Goal: Task Accomplishment & Management: Use online tool/utility

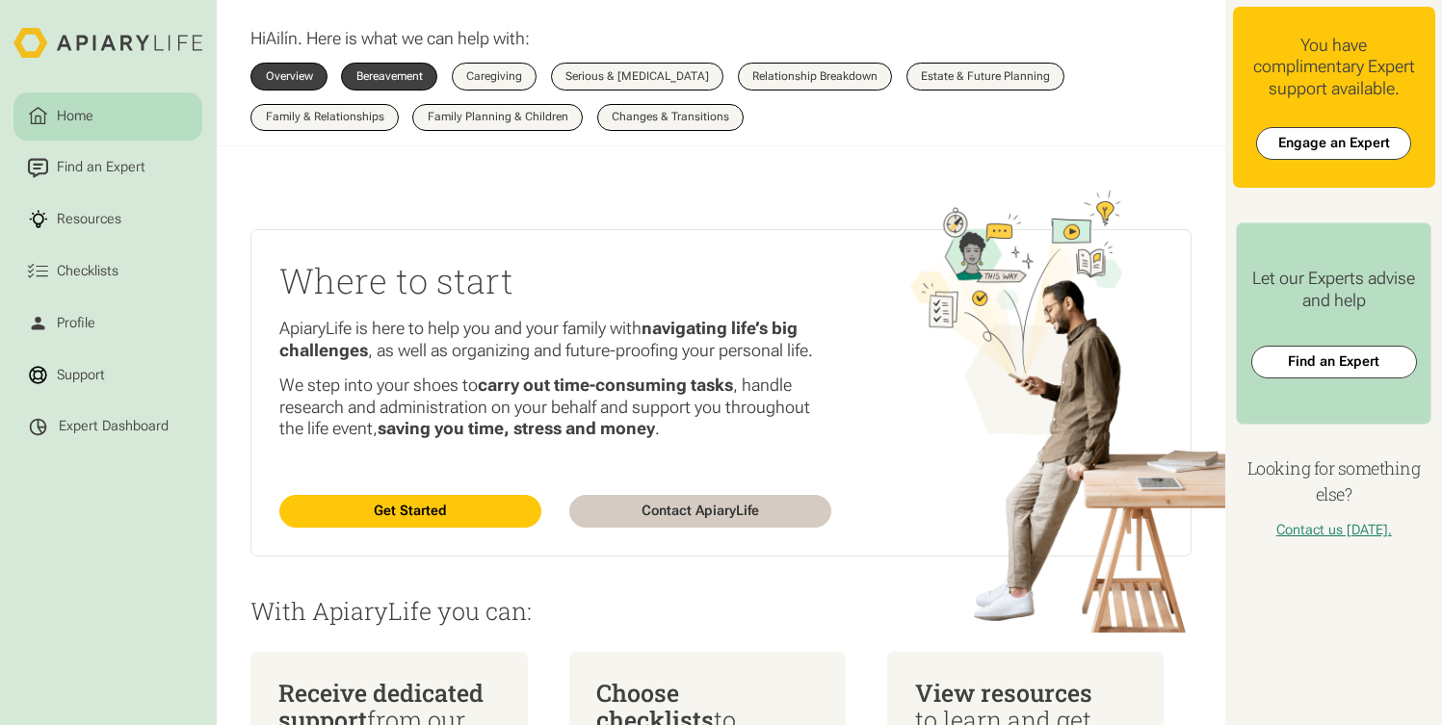
click at [402, 81] on div "Bereavement" at bounding box center [389, 77] width 66 height 12
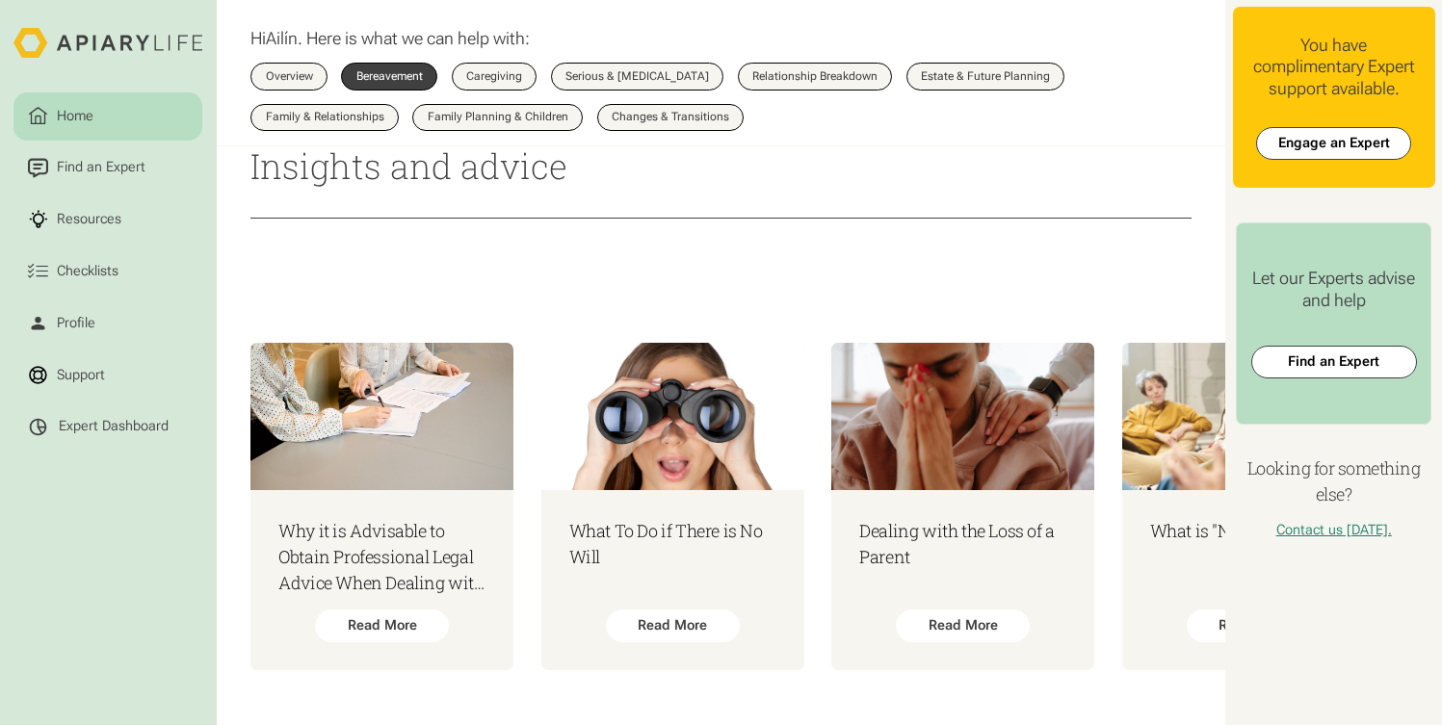
scroll to position [1367, 0]
